Goal: Task Accomplishment & Management: Manage account settings

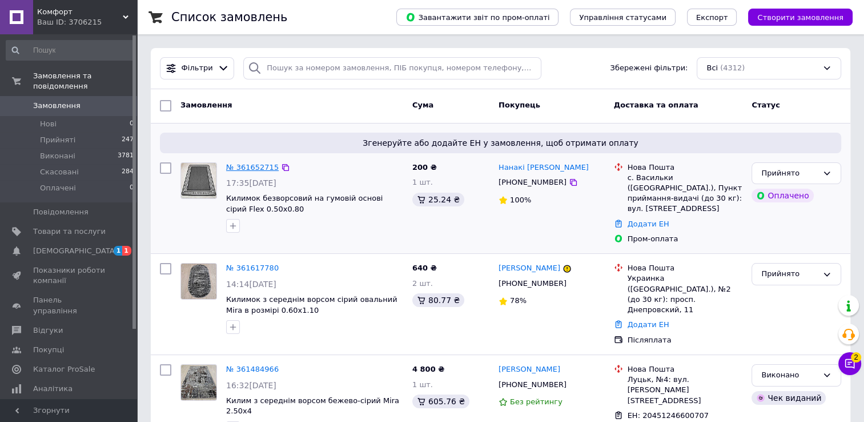
click at [232, 168] on link "№ 361652715" at bounding box center [252, 167] width 53 height 9
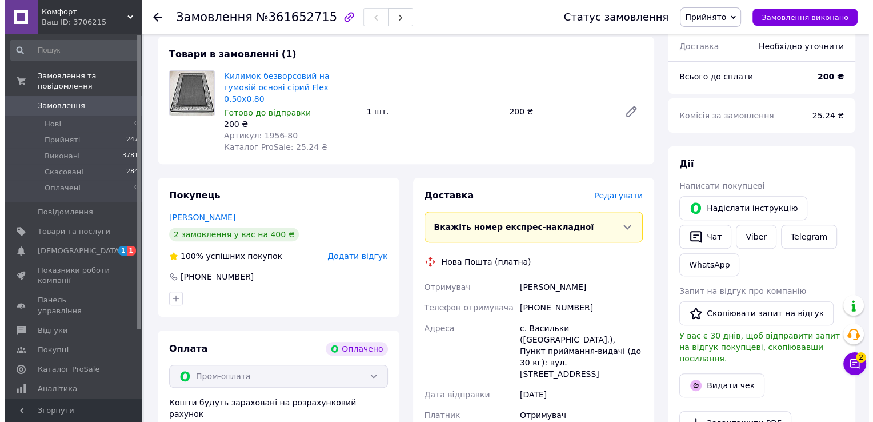
scroll to position [400, 0]
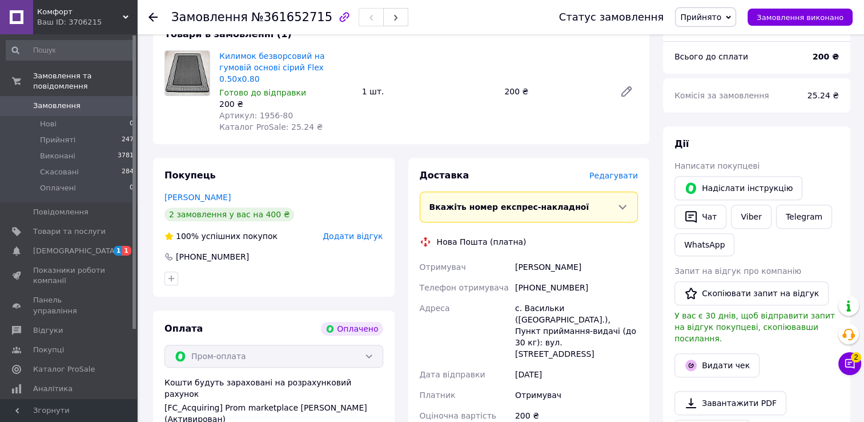
click at [613, 171] on span "Редагувати" at bounding box center [614, 175] width 49 height 9
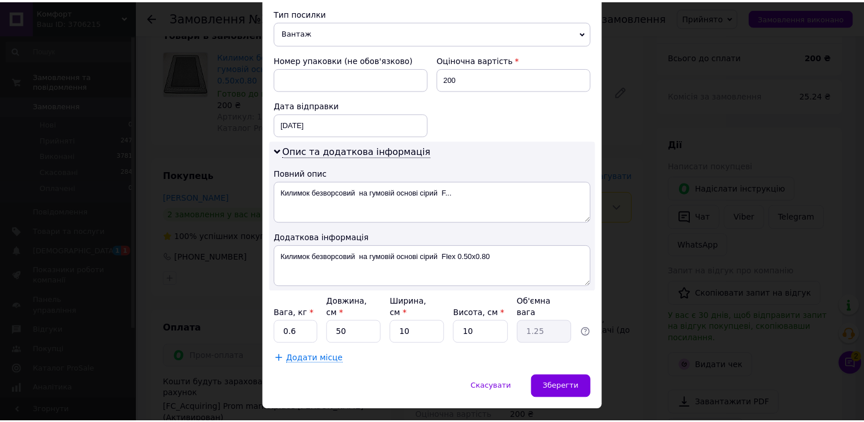
scroll to position [461, 0]
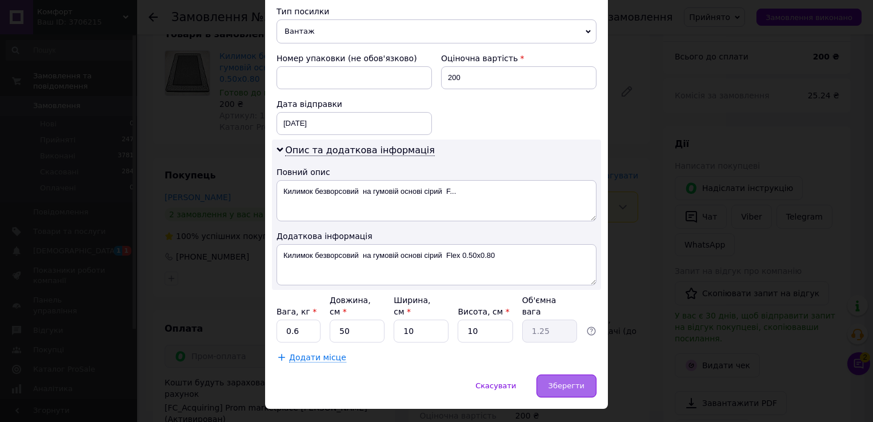
click at [555, 381] on span "Зберегти" at bounding box center [566, 385] width 36 height 9
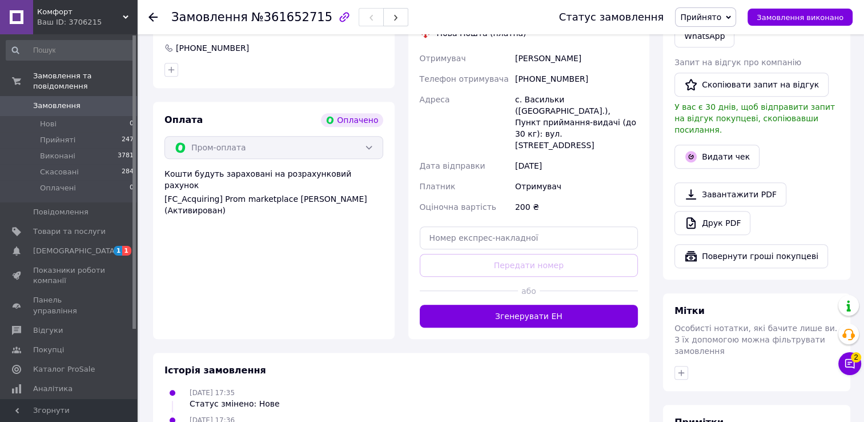
scroll to position [628, 0]
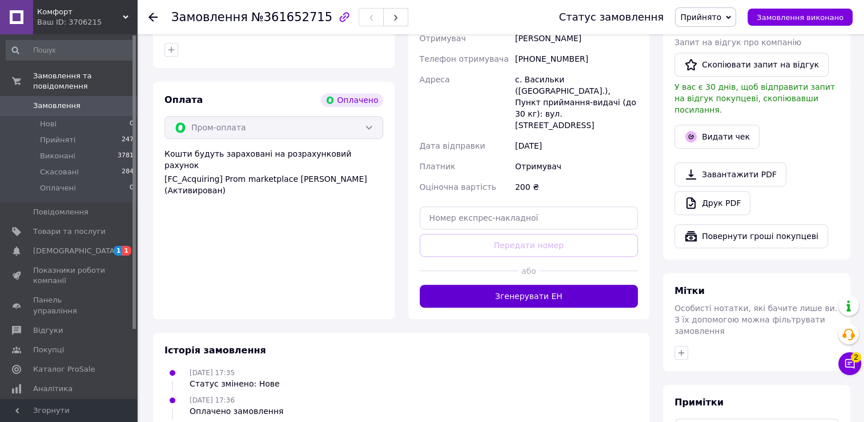
click at [561, 284] on button "Згенерувати ЕН" at bounding box center [529, 295] width 219 height 23
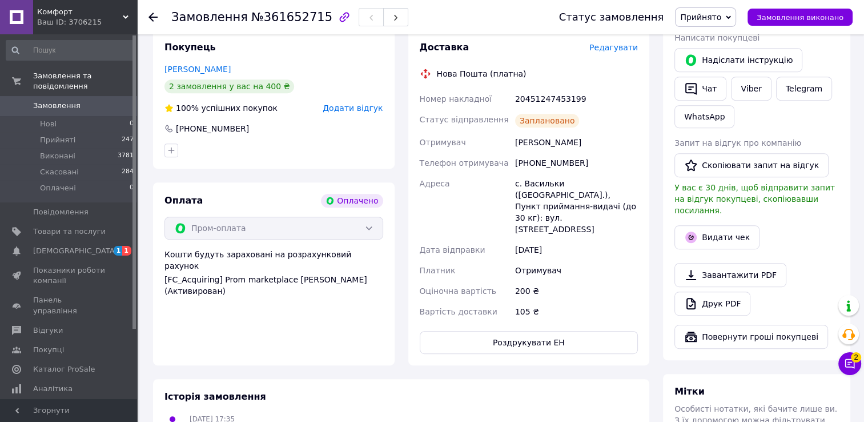
scroll to position [457, 0]
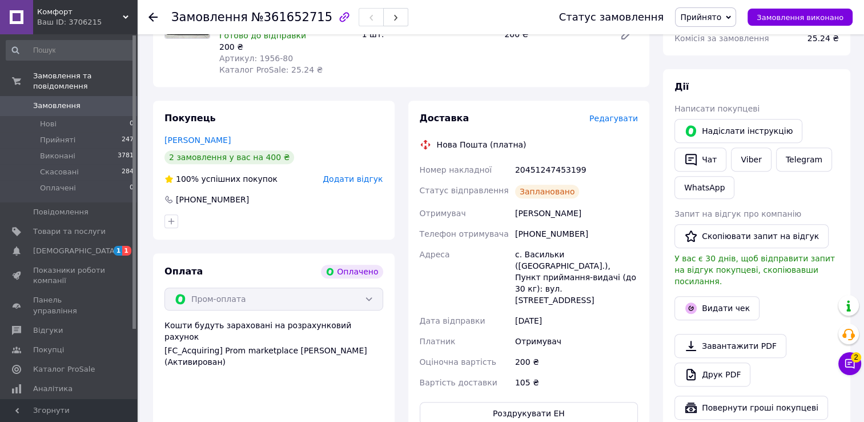
click at [153, 14] on use at bounding box center [153, 17] width 9 height 9
